Goal: Navigation & Orientation: Understand site structure

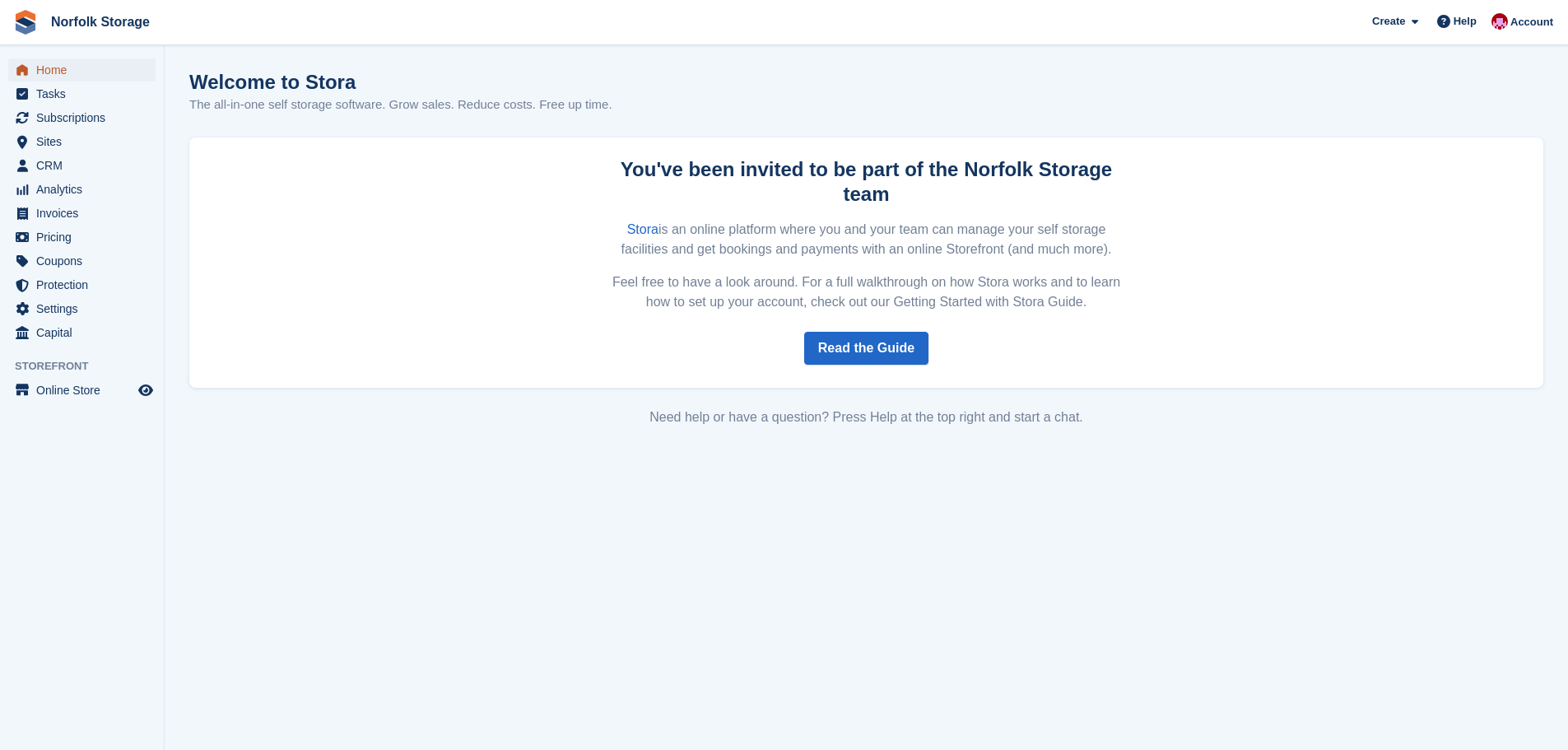
click at [54, 69] on span "Home" at bounding box center [85, 69] width 99 height 23
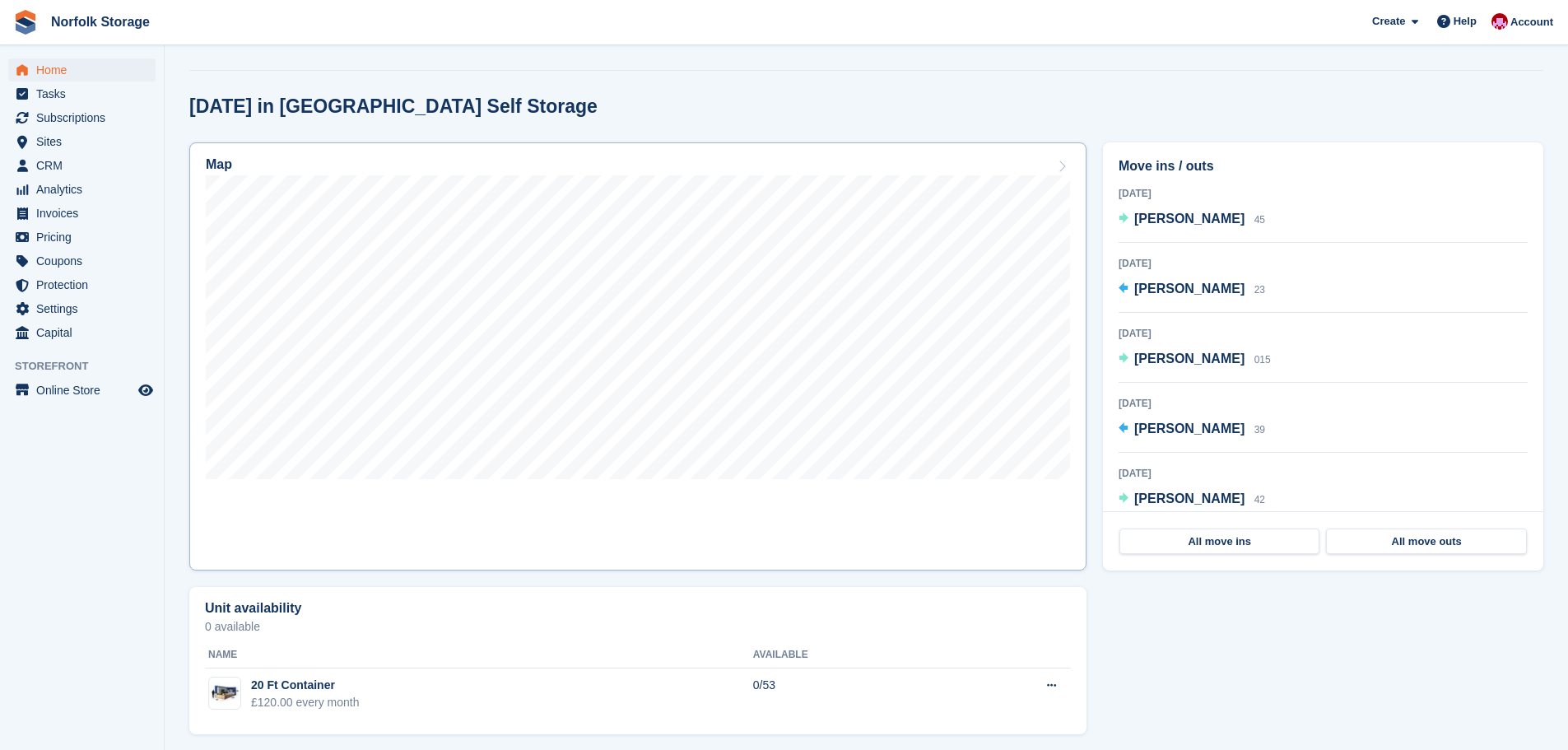
scroll to position [402, 0]
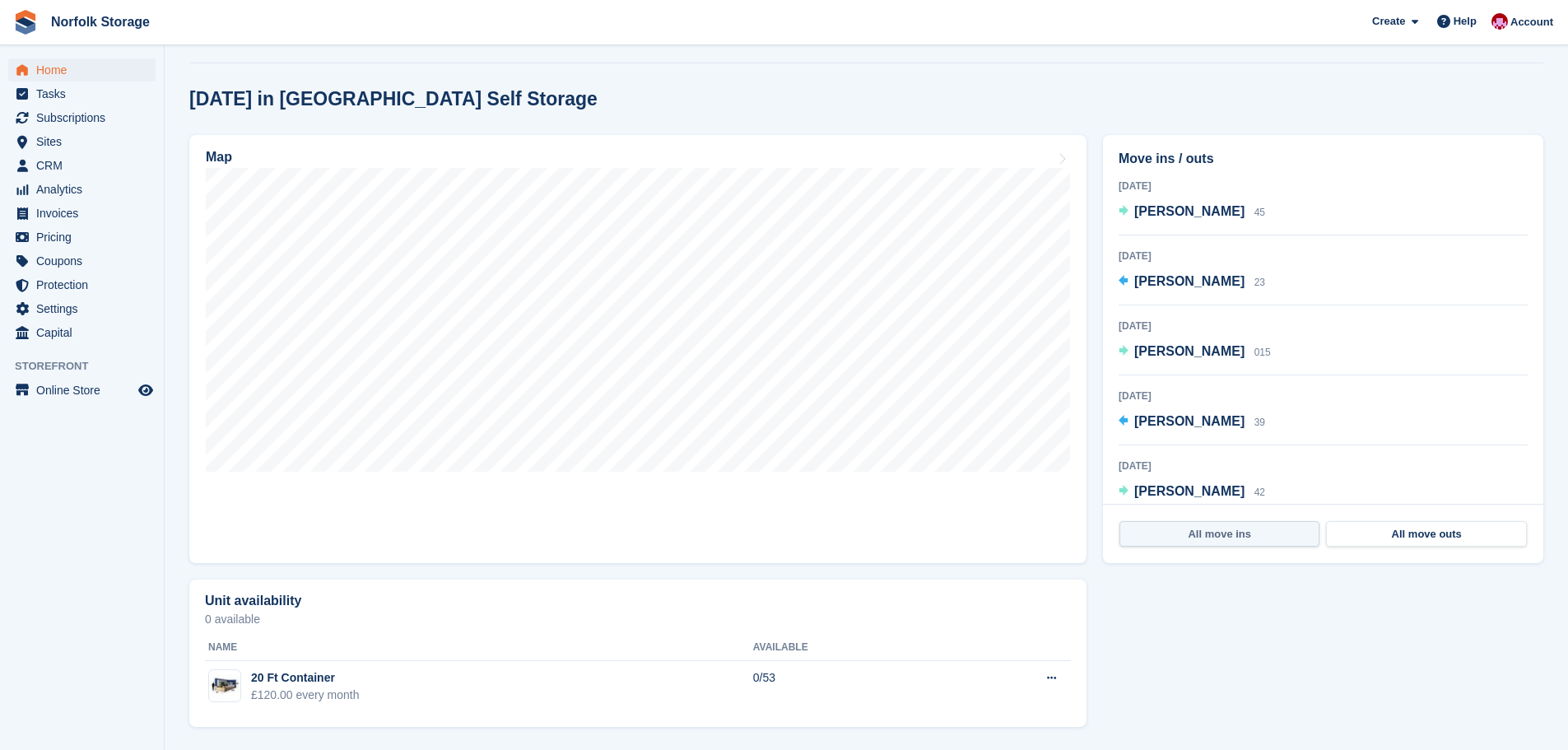
click at [1159, 540] on link "All move ins" at bounding box center [1219, 534] width 200 height 26
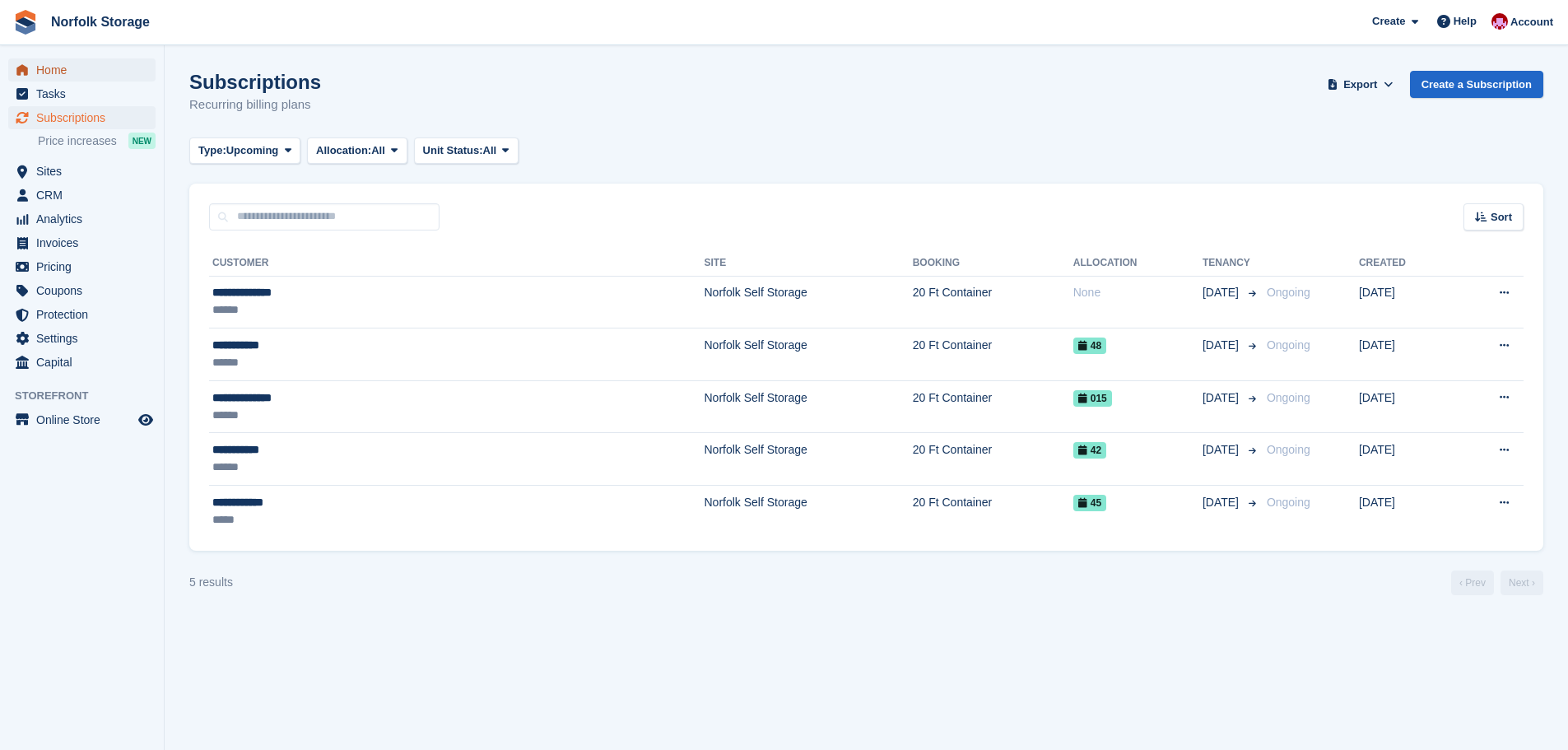
click at [52, 72] on span "Home" at bounding box center [85, 69] width 99 height 23
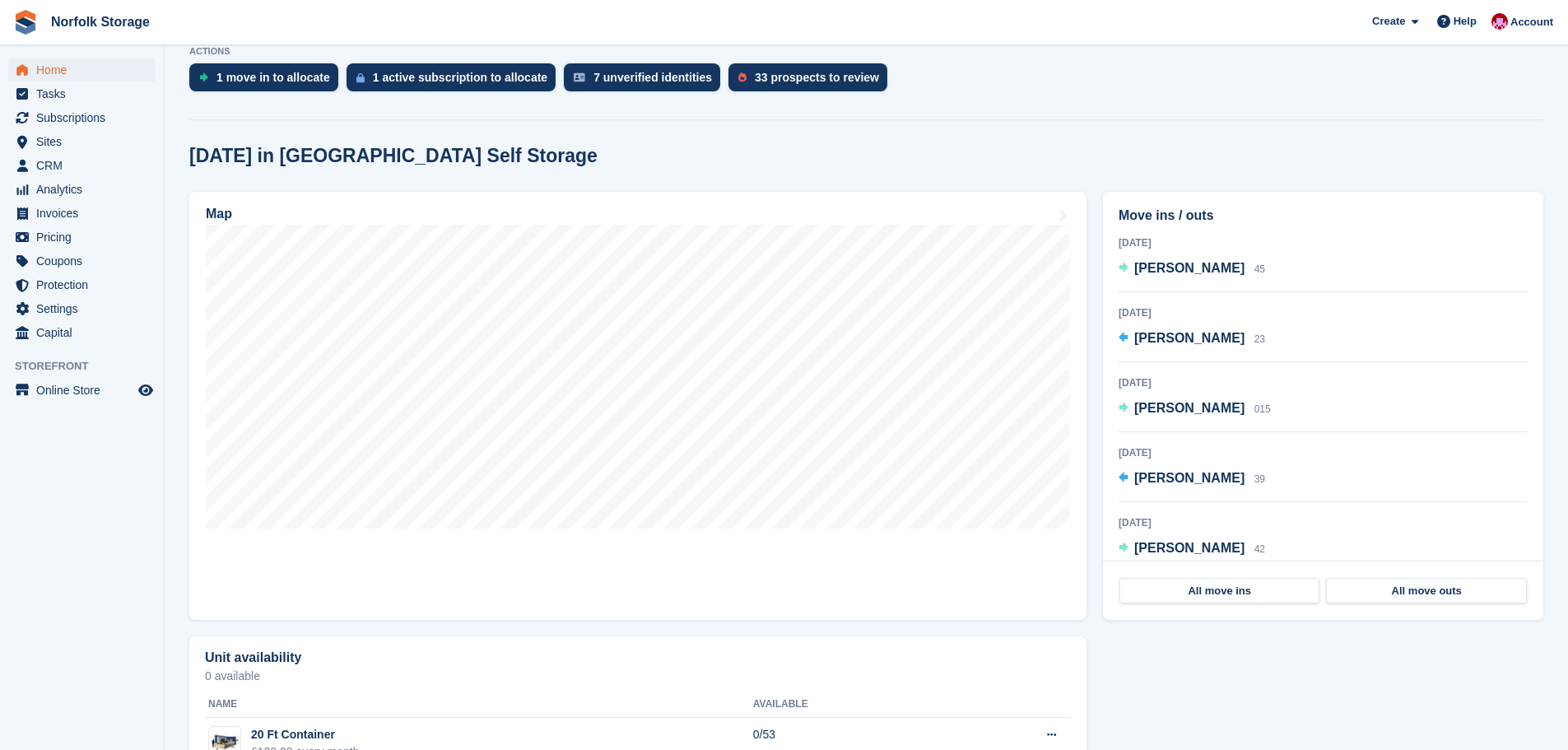
scroll to position [319, 0]
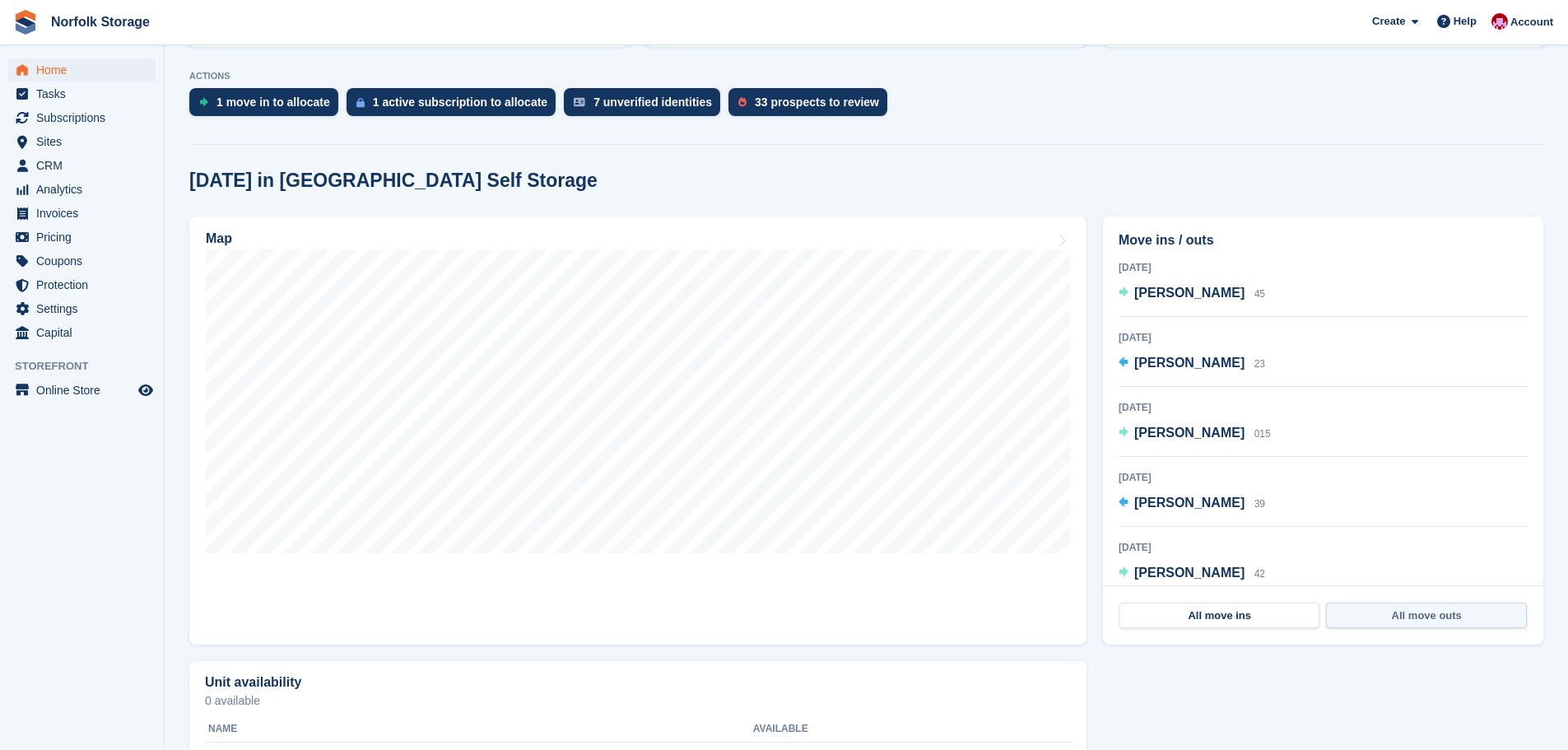
click at [1441, 620] on link "All move outs" at bounding box center [1425, 616] width 200 height 26
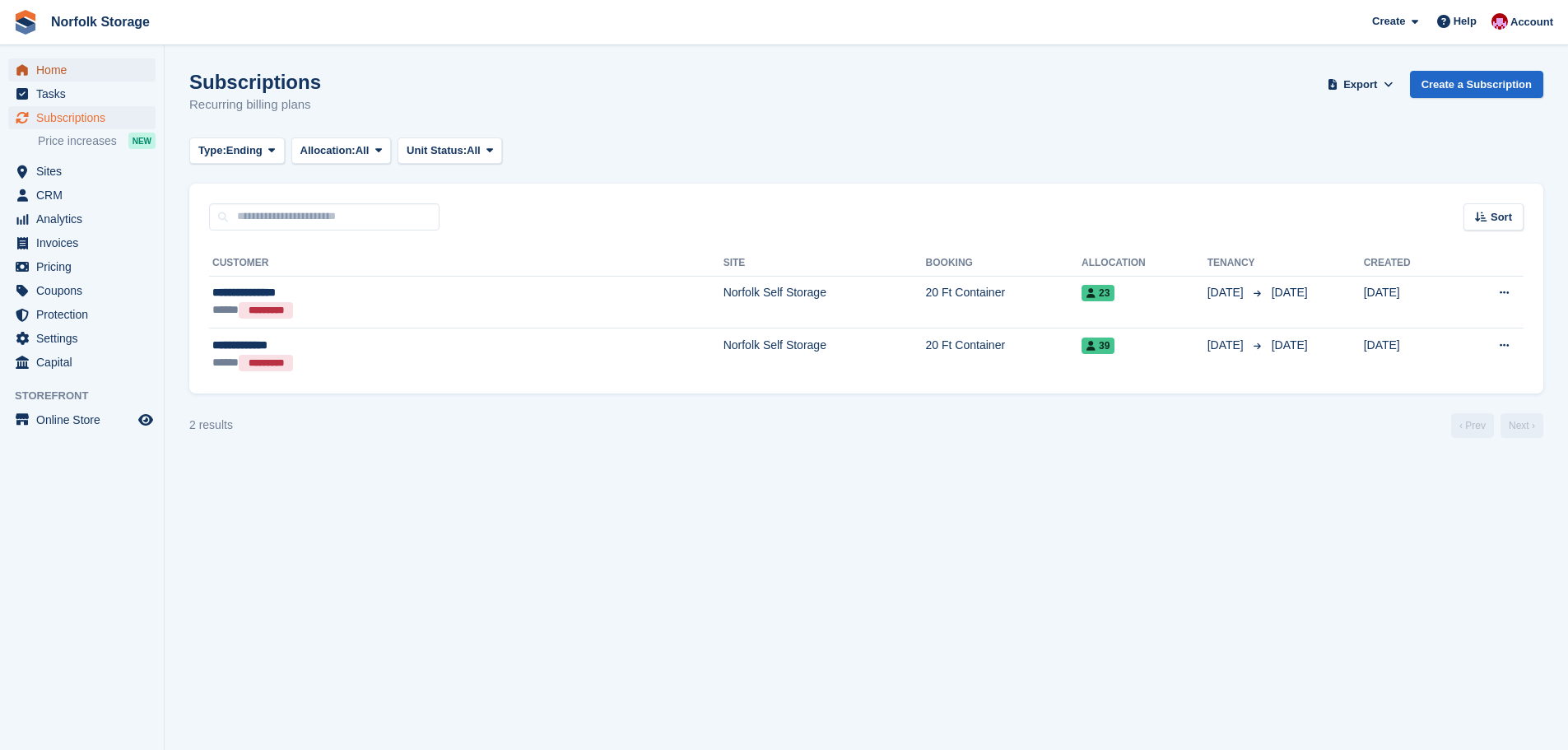
click at [56, 69] on span "Home" at bounding box center [85, 69] width 99 height 23
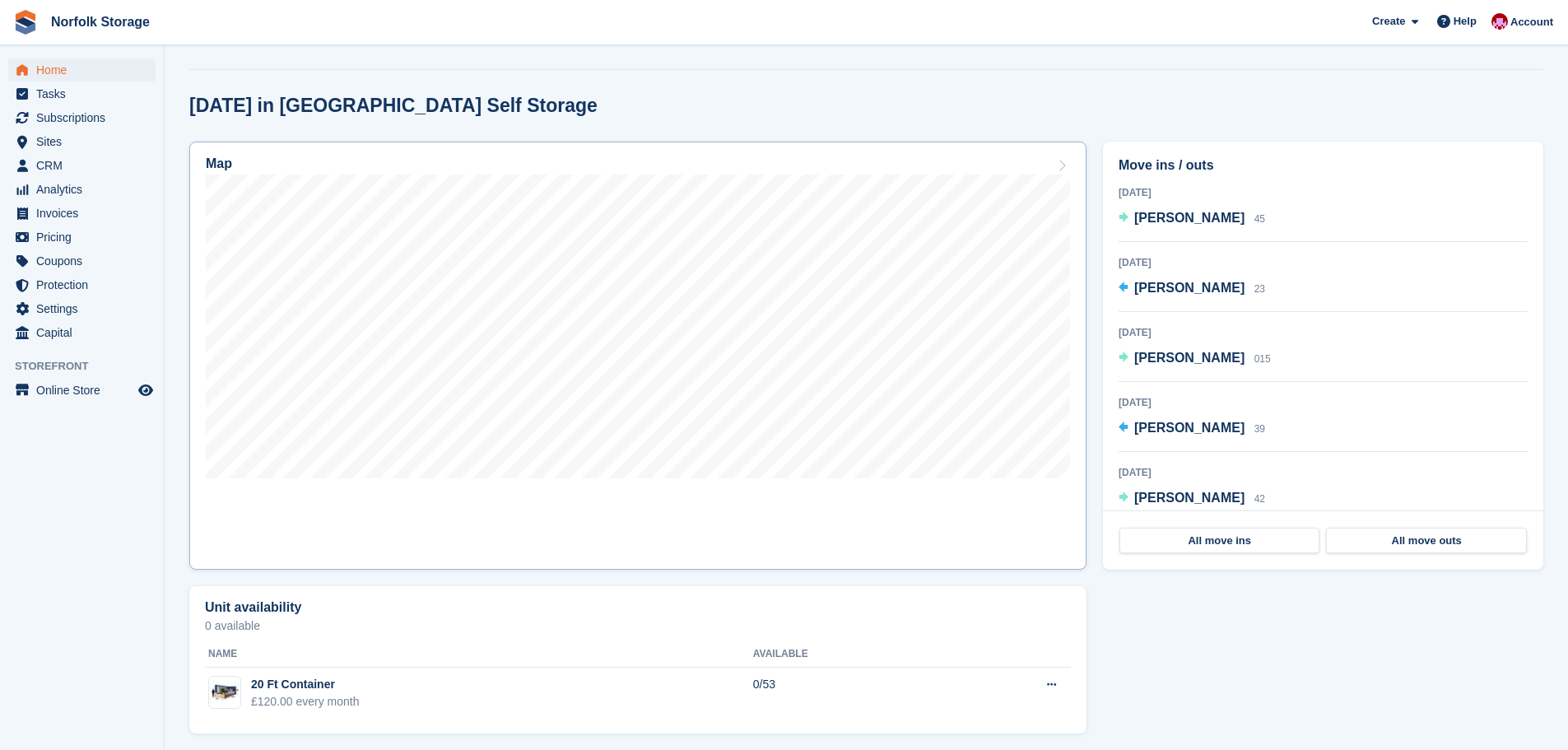
scroll to position [402, 0]
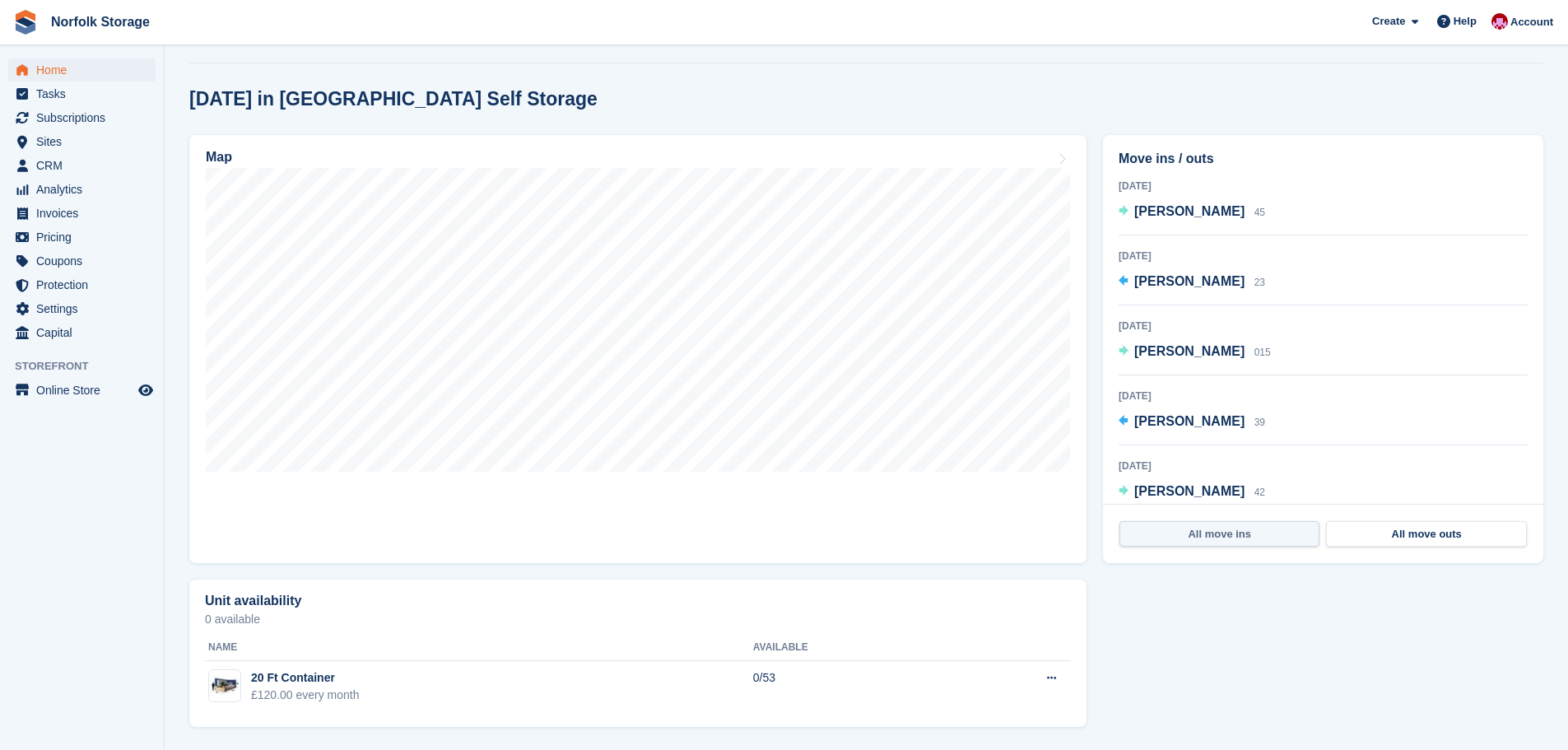
click at [1192, 534] on link "All move ins" at bounding box center [1219, 534] width 200 height 26
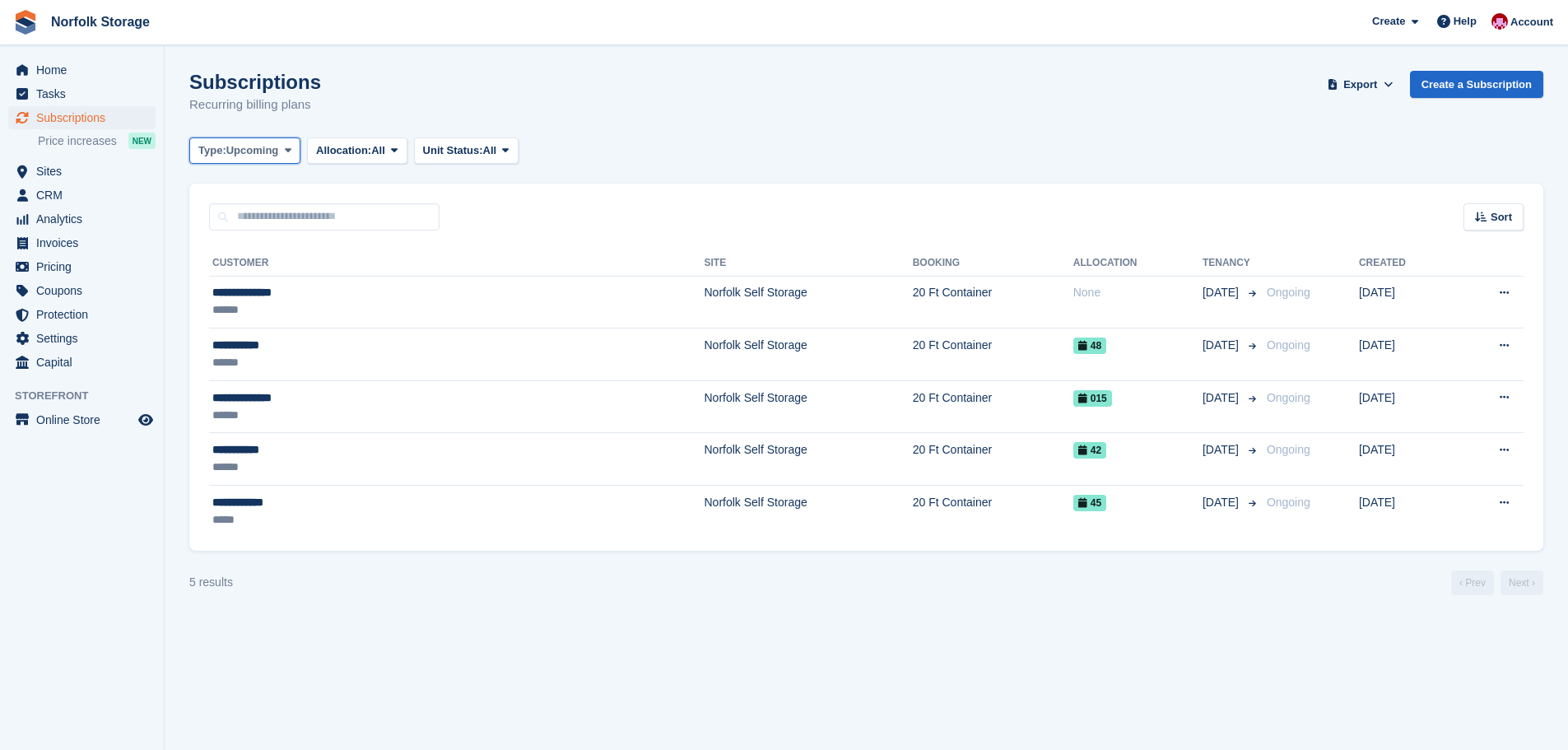
click at [289, 149] on icon at bounding box center [287, 149] width 7 height 10
click at [250, 198] on link "All" at bounding box center [269, 190] width 144 height 30
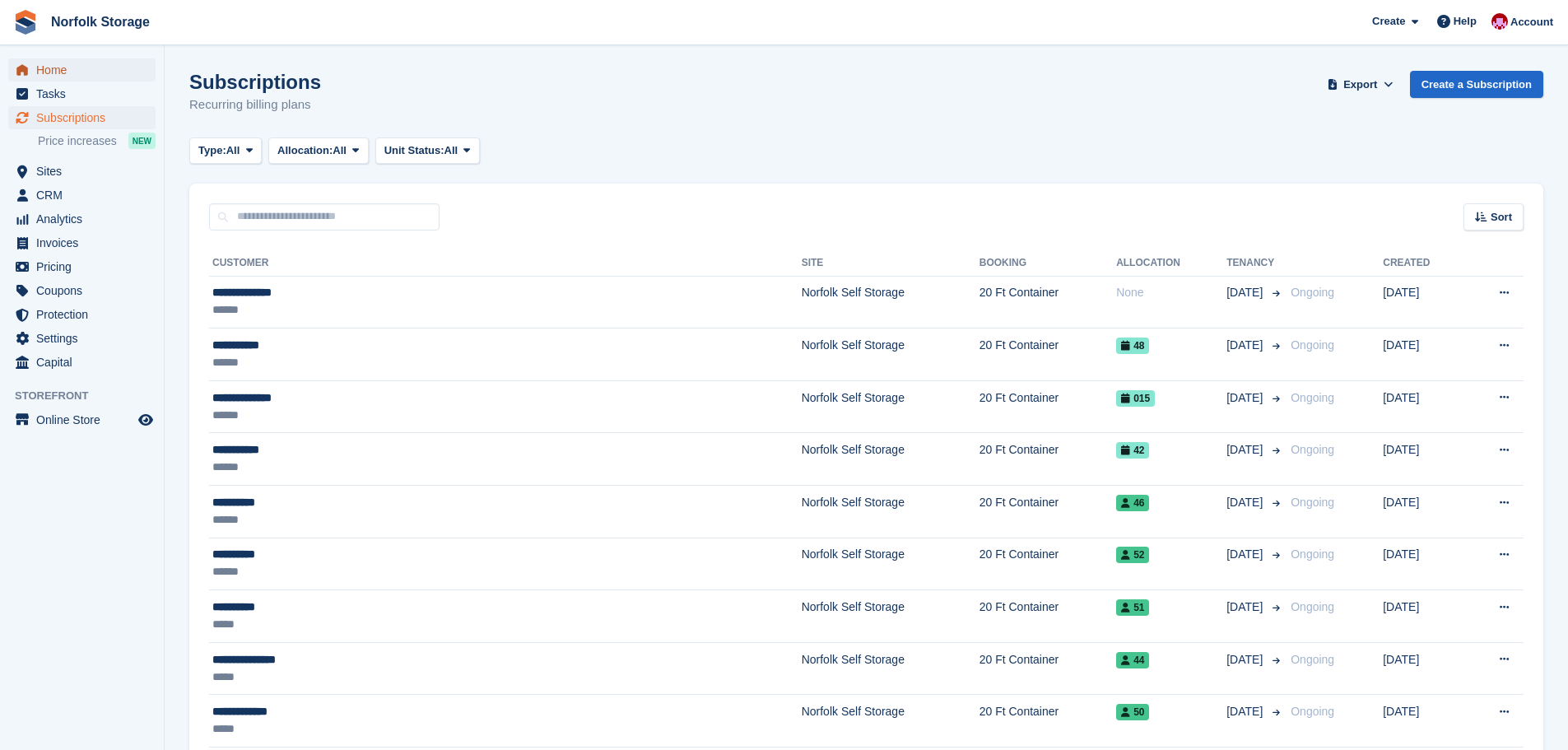
click at [71, 68] on span "Home" at bounding box center [85, 69] width 99 height 23
